Goal: Task Accomplishment & Management: Manage account settings

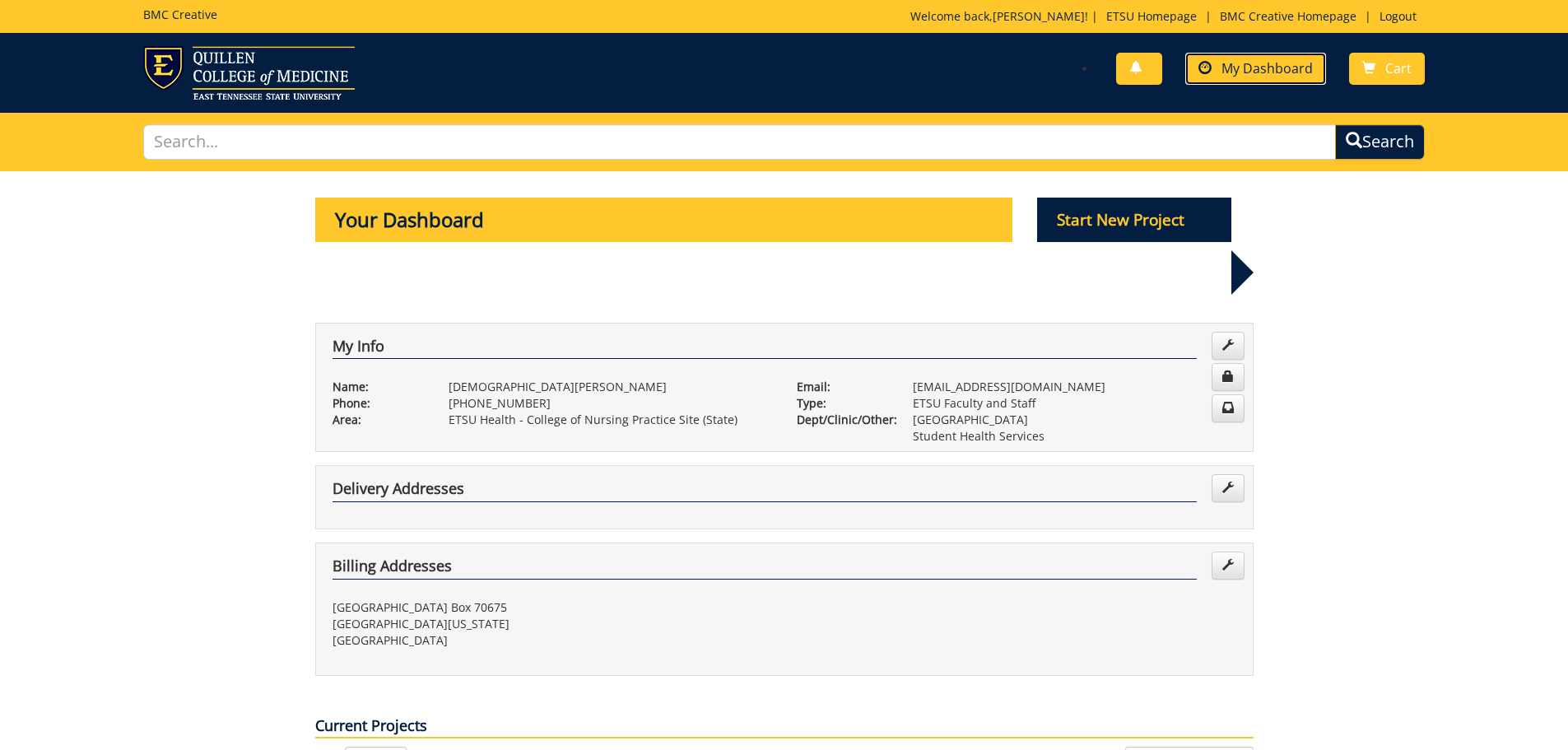
click at [1256, 72] on span "My Dashboard" at bounding box center [1268, 69] width 92 height 18
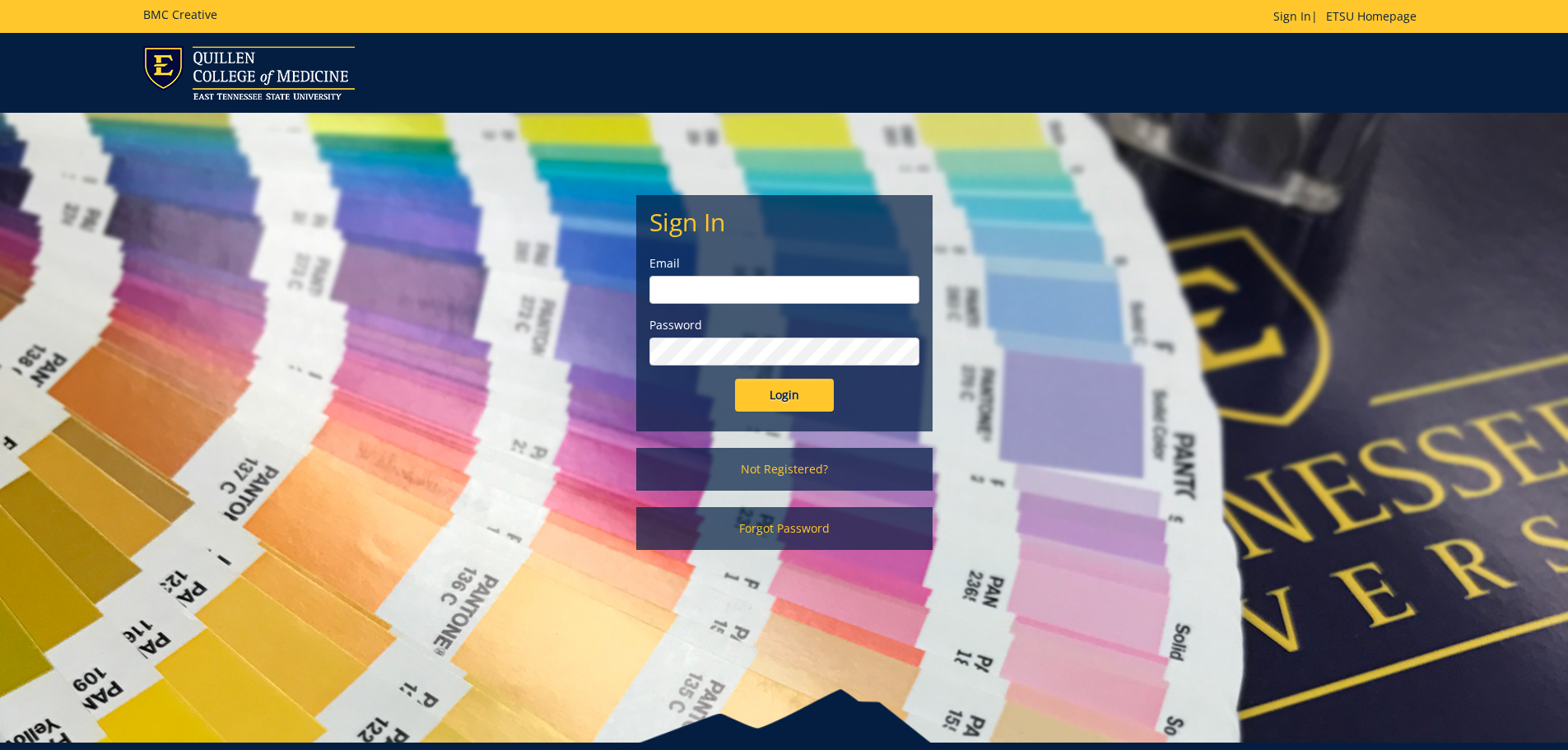
type input "[EMAIL_ADDRESS][DOMAIN_NAME]"
click at [800, 399] on input "Login" at bounding box center [784, 395] width 98 height 33
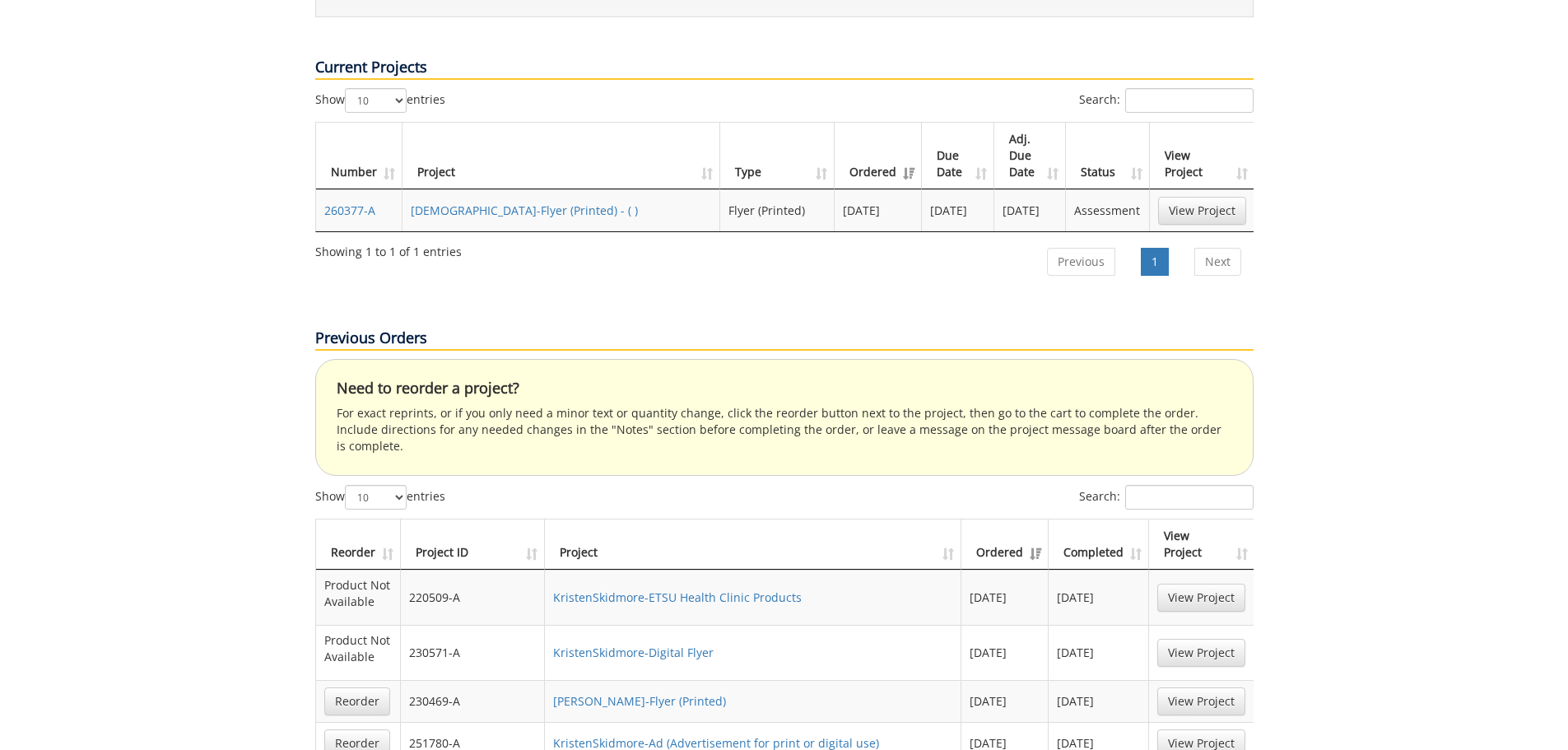
scroll to position [741, 0]
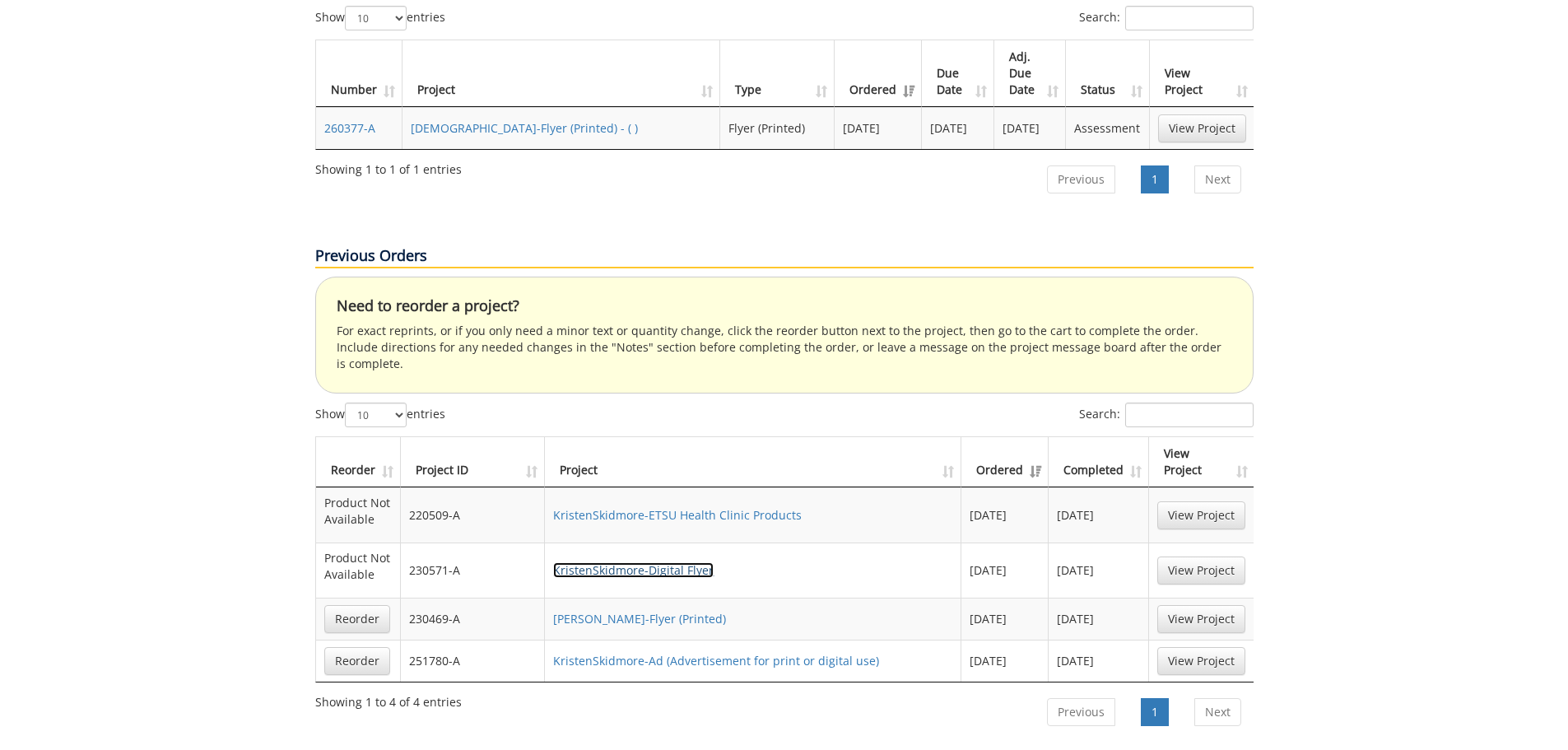
click at [642, 562] on link "KristenSkidmore-Digital Flyer" at bounding box center [633, 570] width 160 height 16
click at [693, 653] on link "KristenSkidmore-Ad (Advertisement for print or digital use)" at bounding box center [716, 660] width 326 height 16
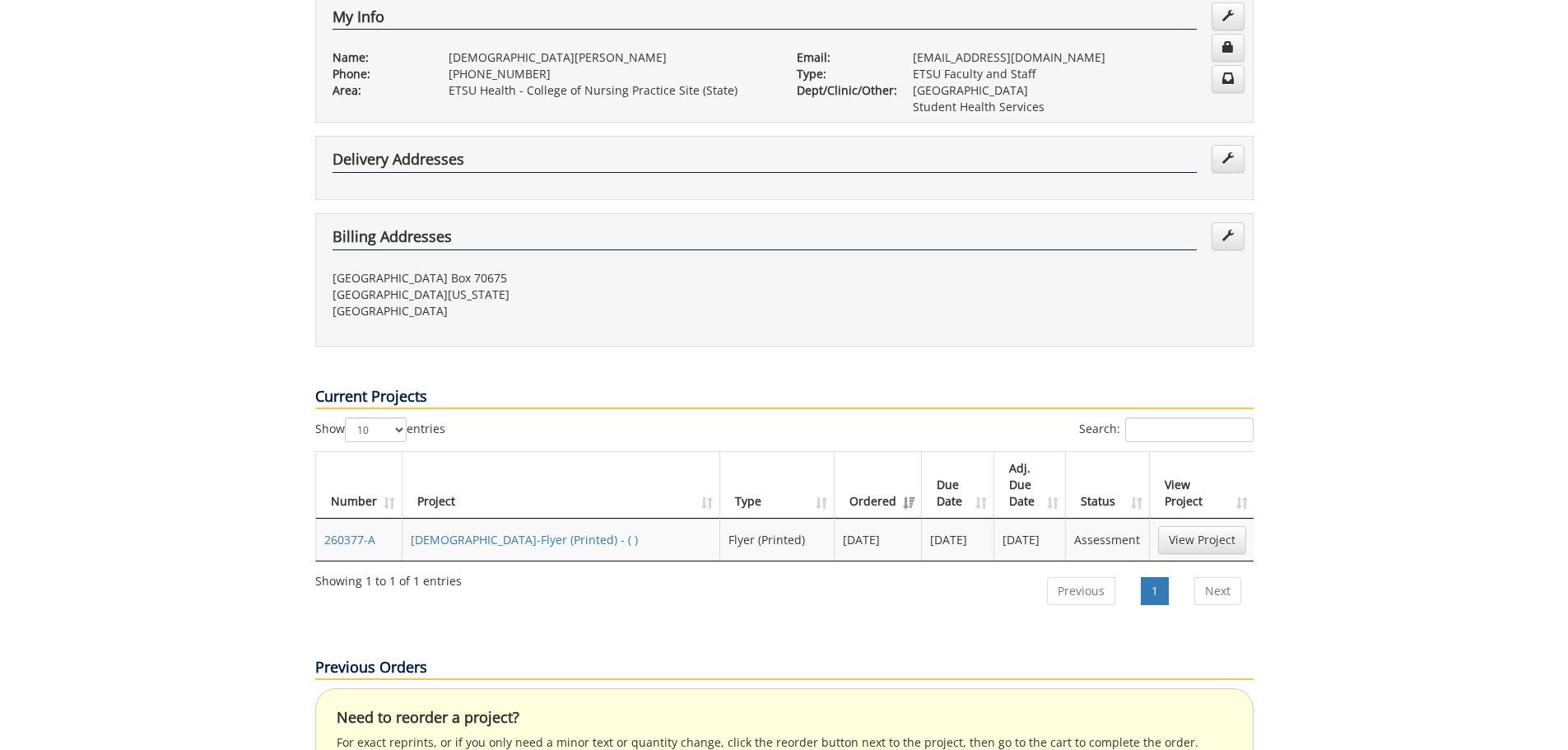
scroll to position [247, 0]
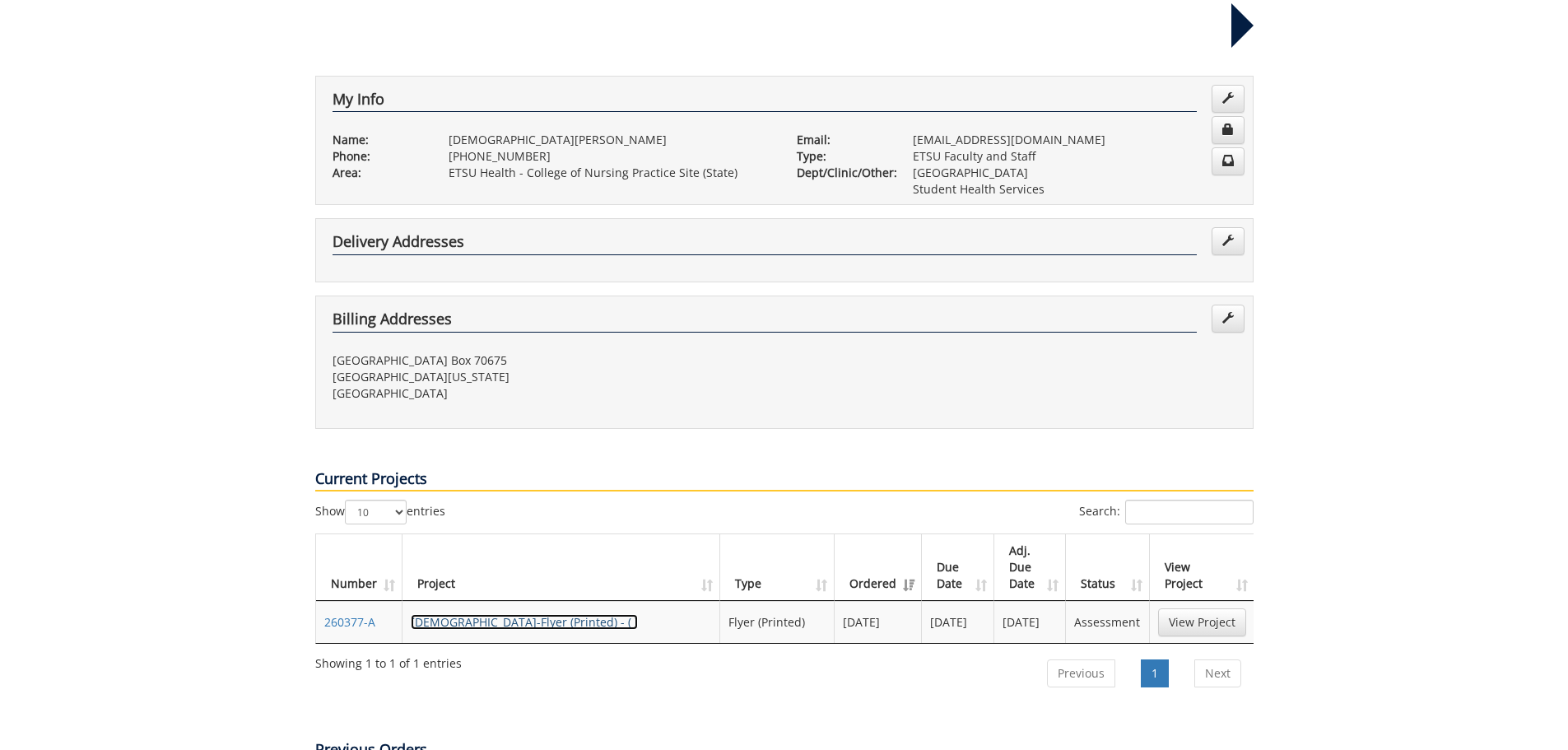
click at [525, 614] on link "KristenSkidmore-Flyer (Printed) - ( )" at bounding box center [524, 622] width 227 height 16
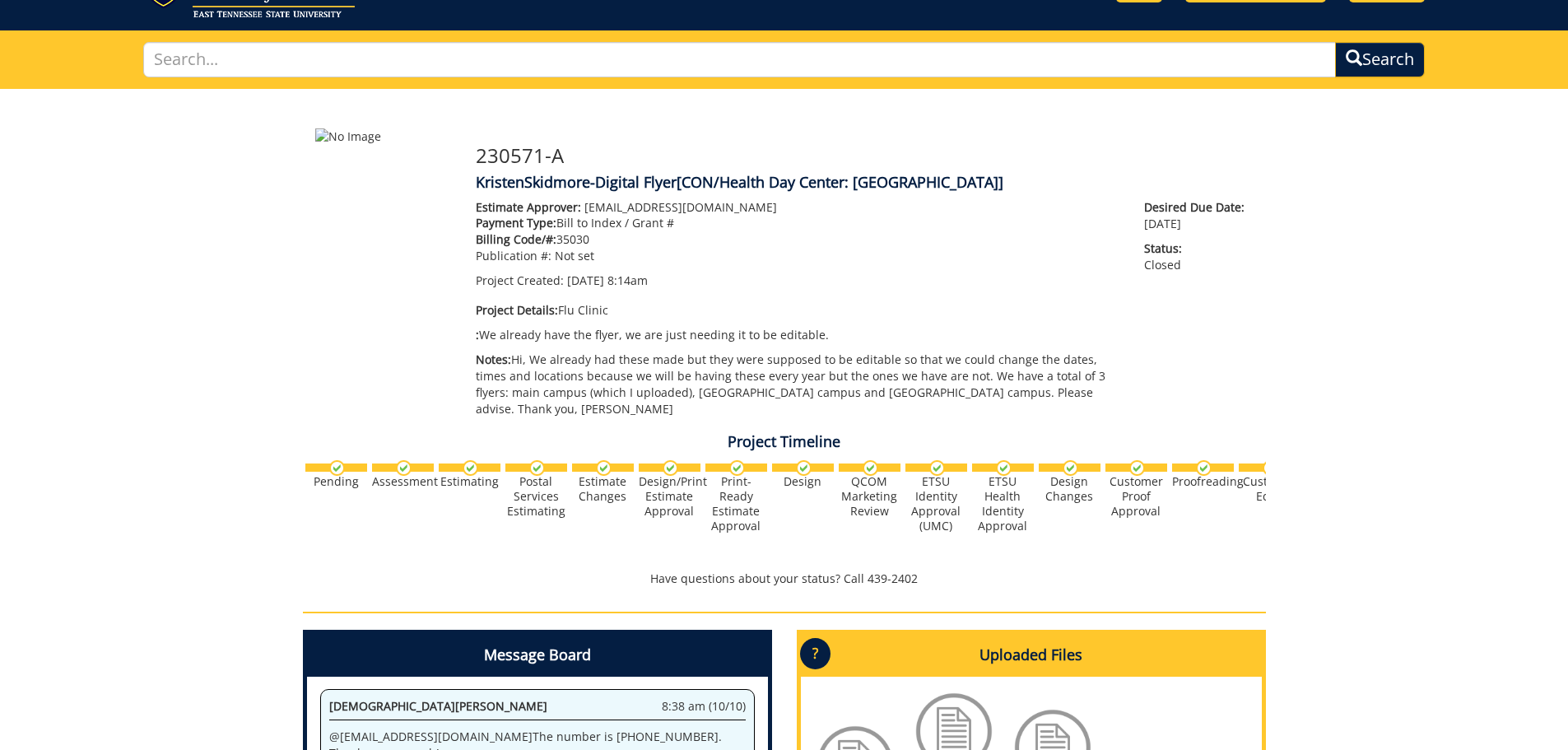
scroll to position [412, 0]
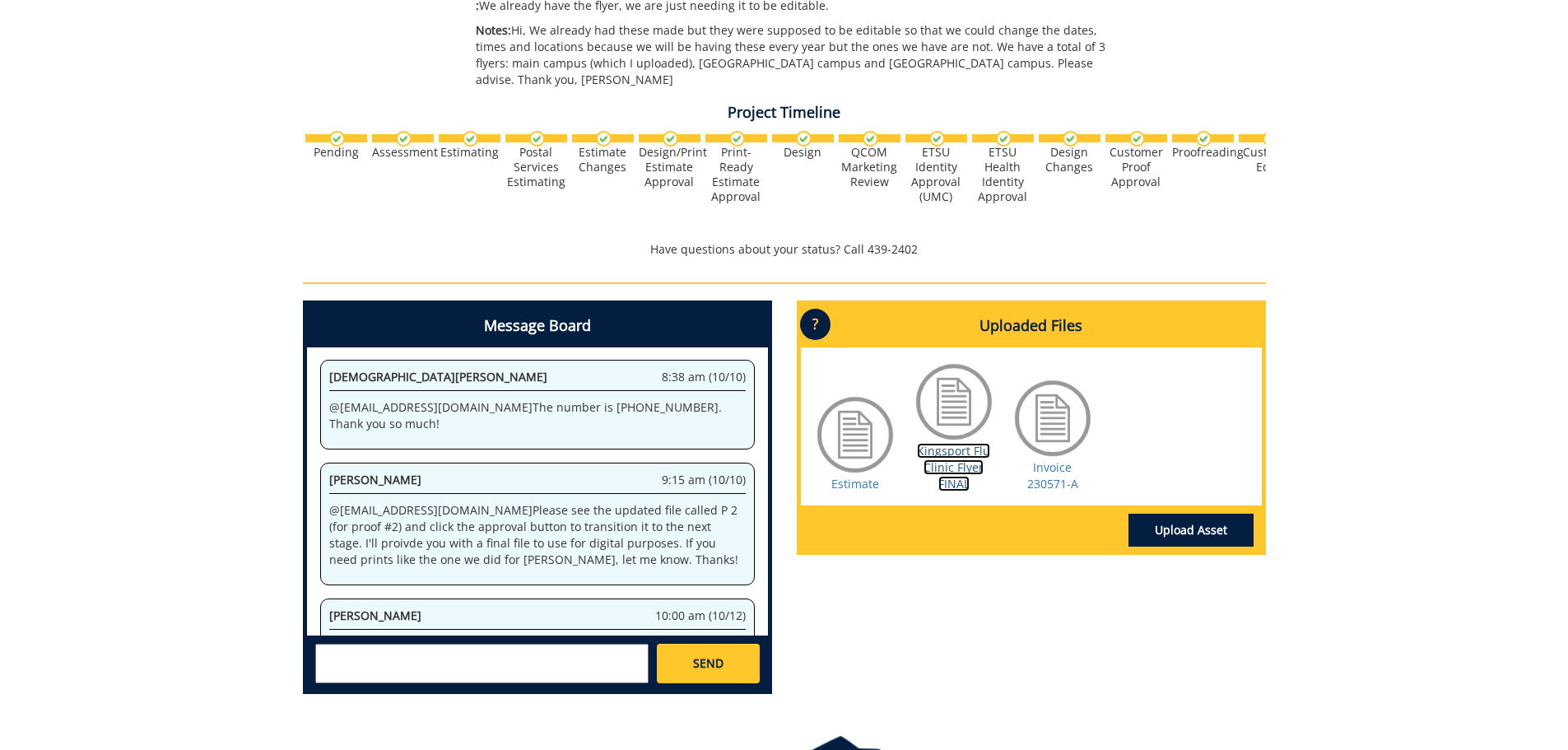
click at [941, 446] on link "Kingsport Flu Clinic Flyer FINAL" at bounding box center [954, 467] width 74 height 49
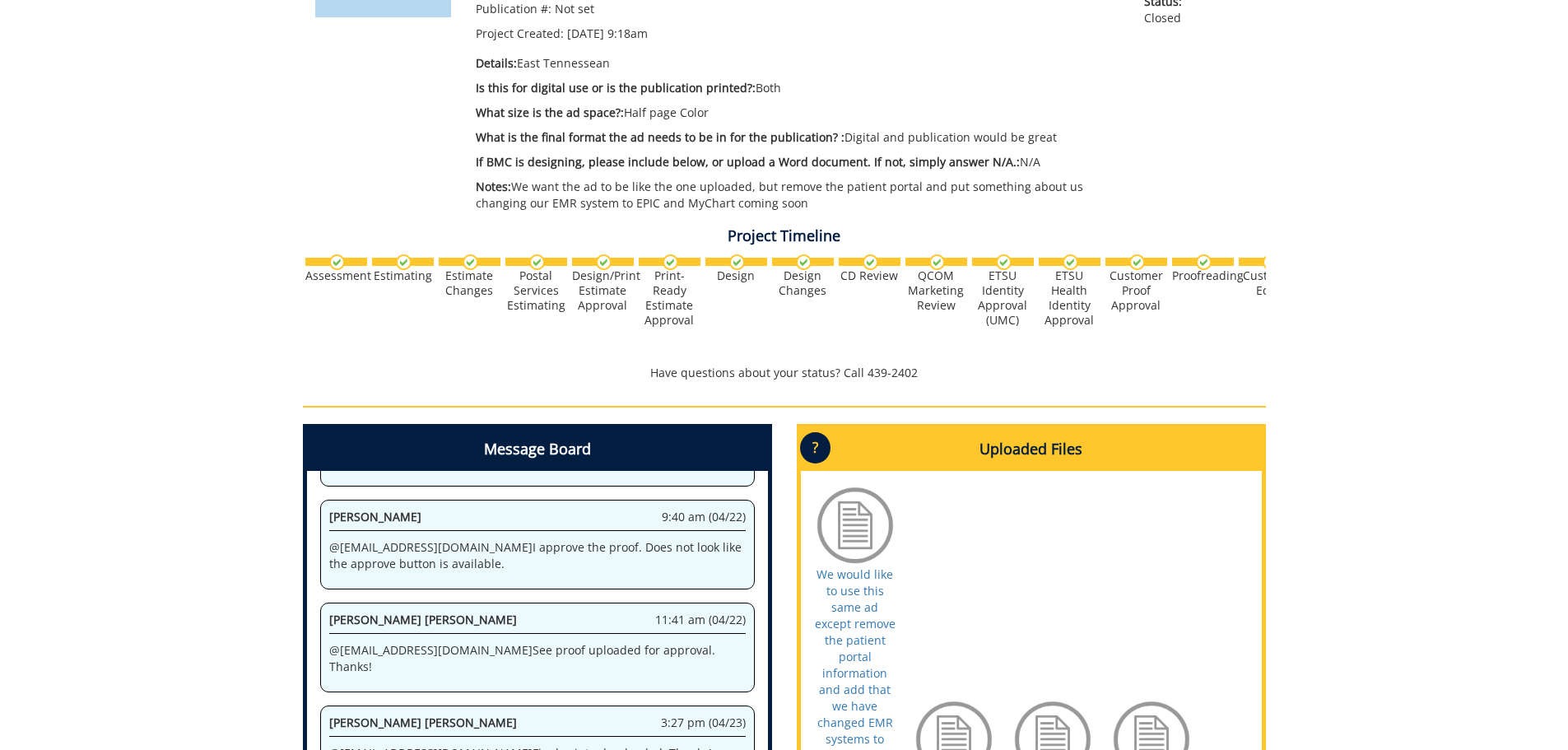
scroll to position [576, 0]
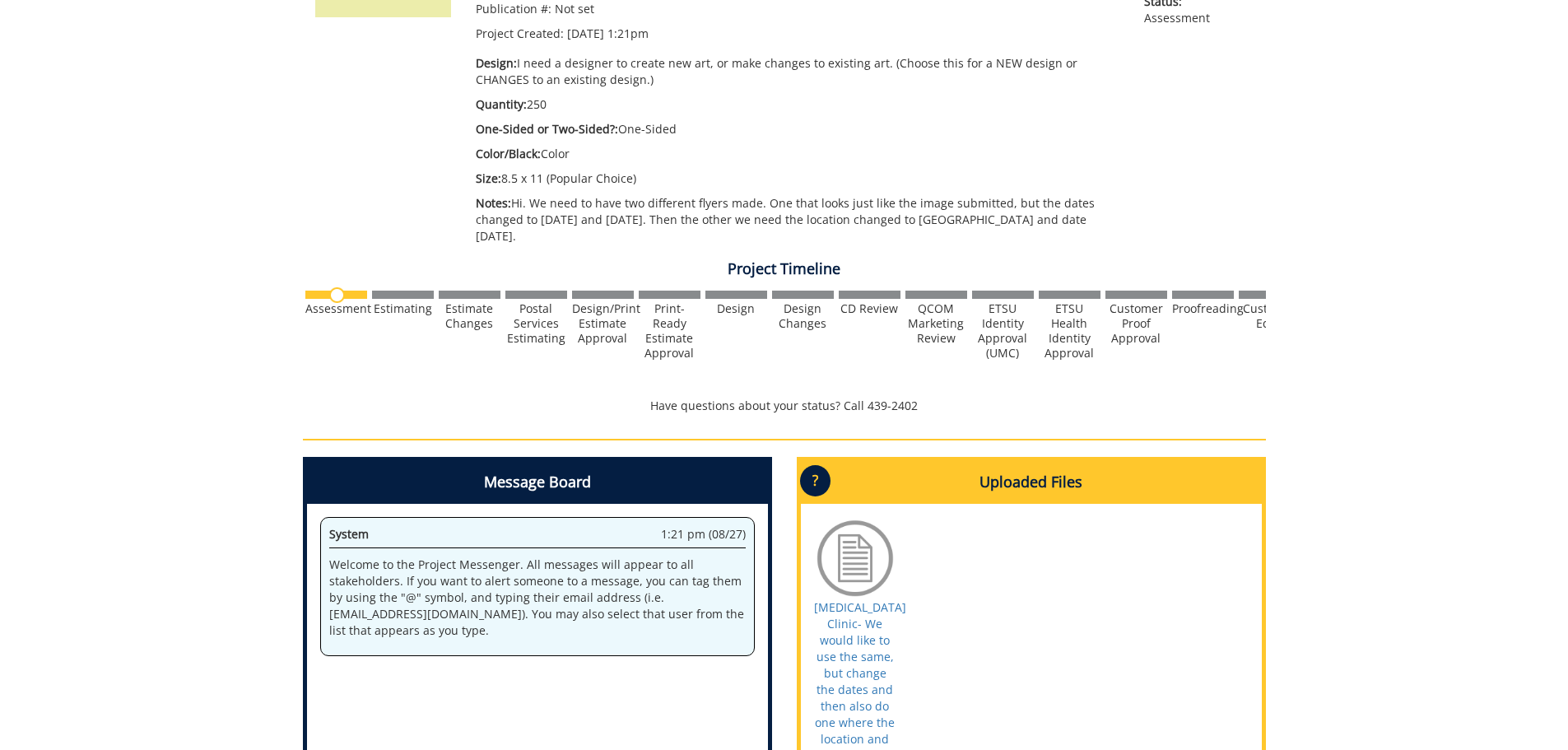
scroll to position [576, 0]
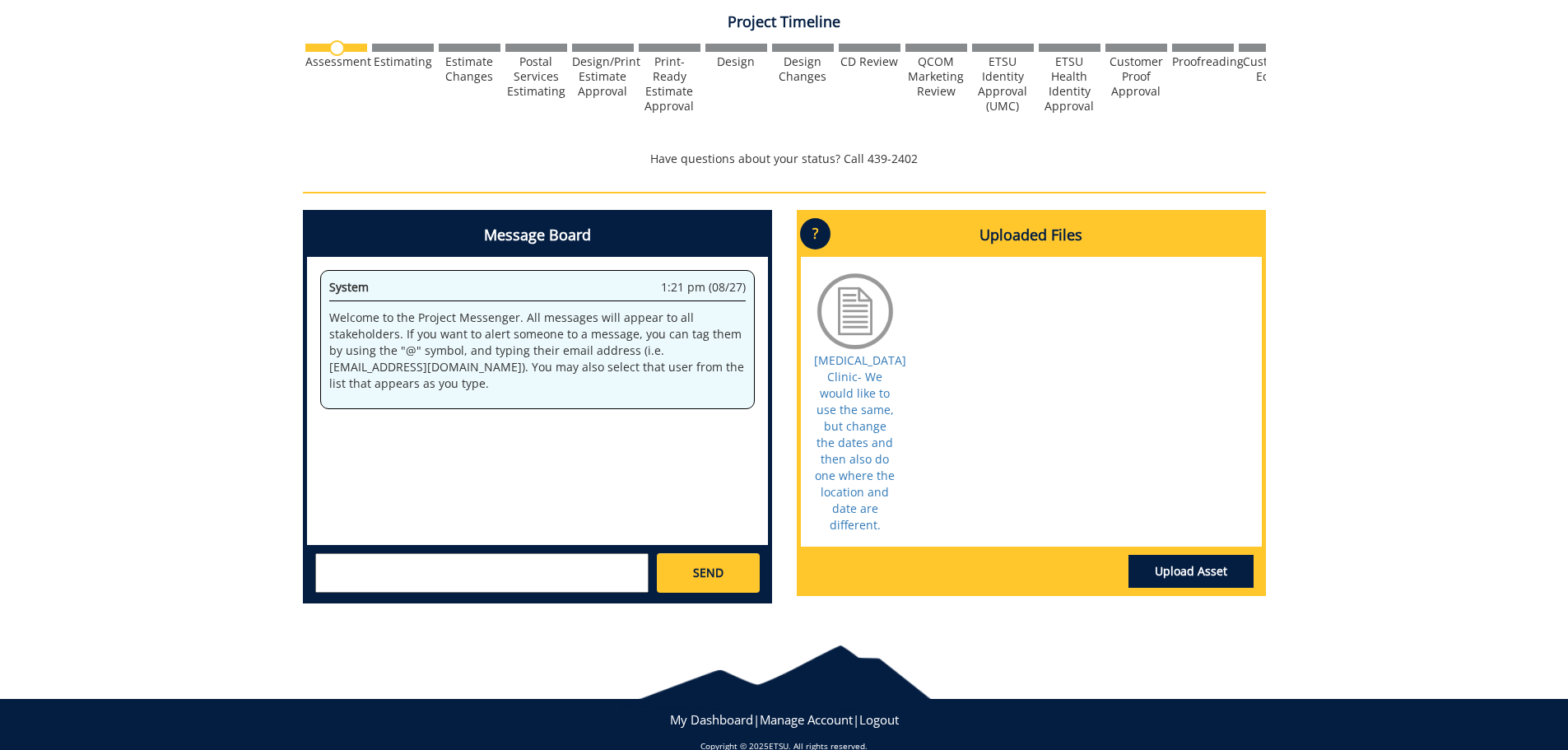
click at [532, 579] on textarea at bounding box center [482, 573] width 333 height 40
type textarea "I would also like to mention that we would like printed and digital if possible…"
click at [731, 580] on link "SEND" at bounding box center [707, 573] width 102 height 40
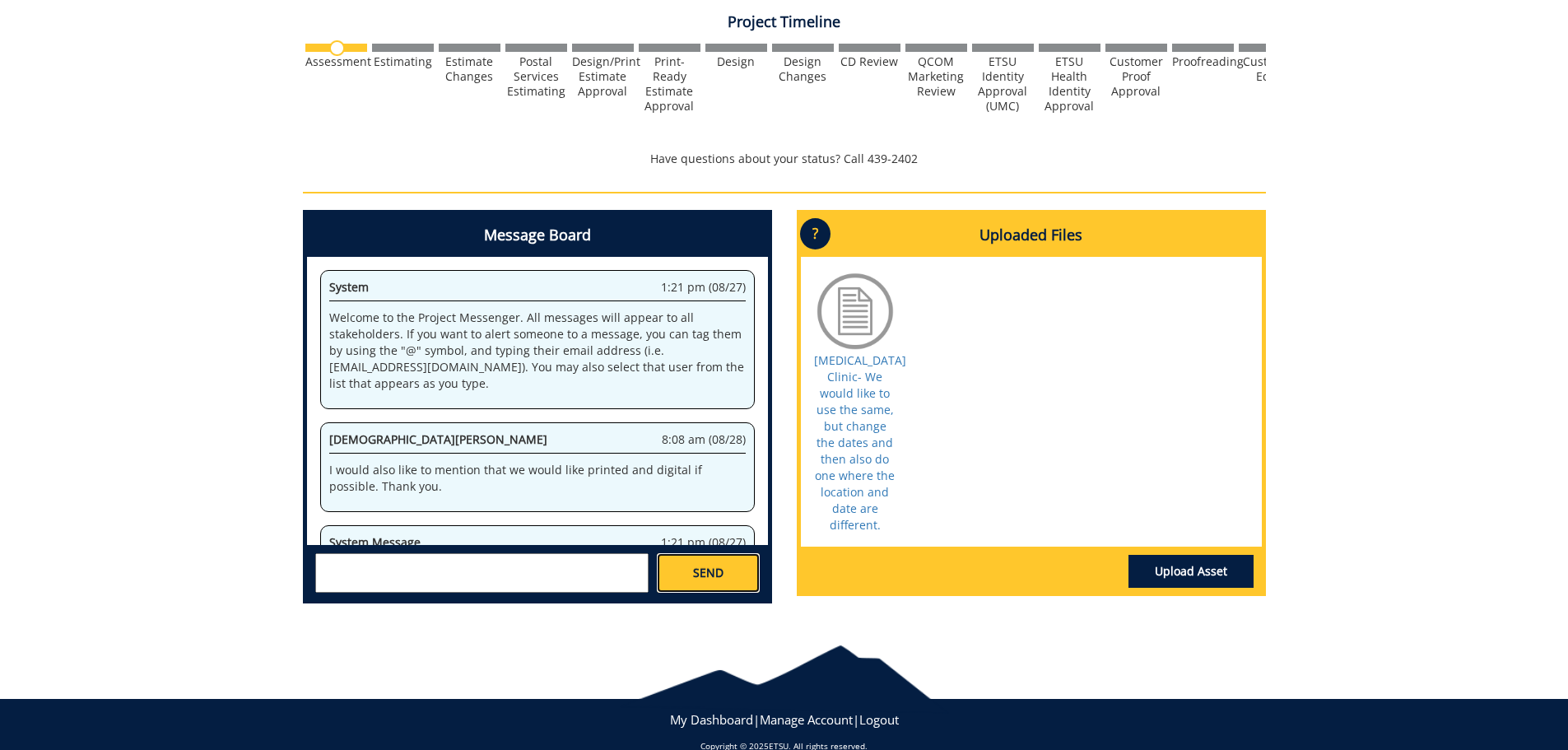
scroll to position [4062, 0]
